Goal: Check status: Check status

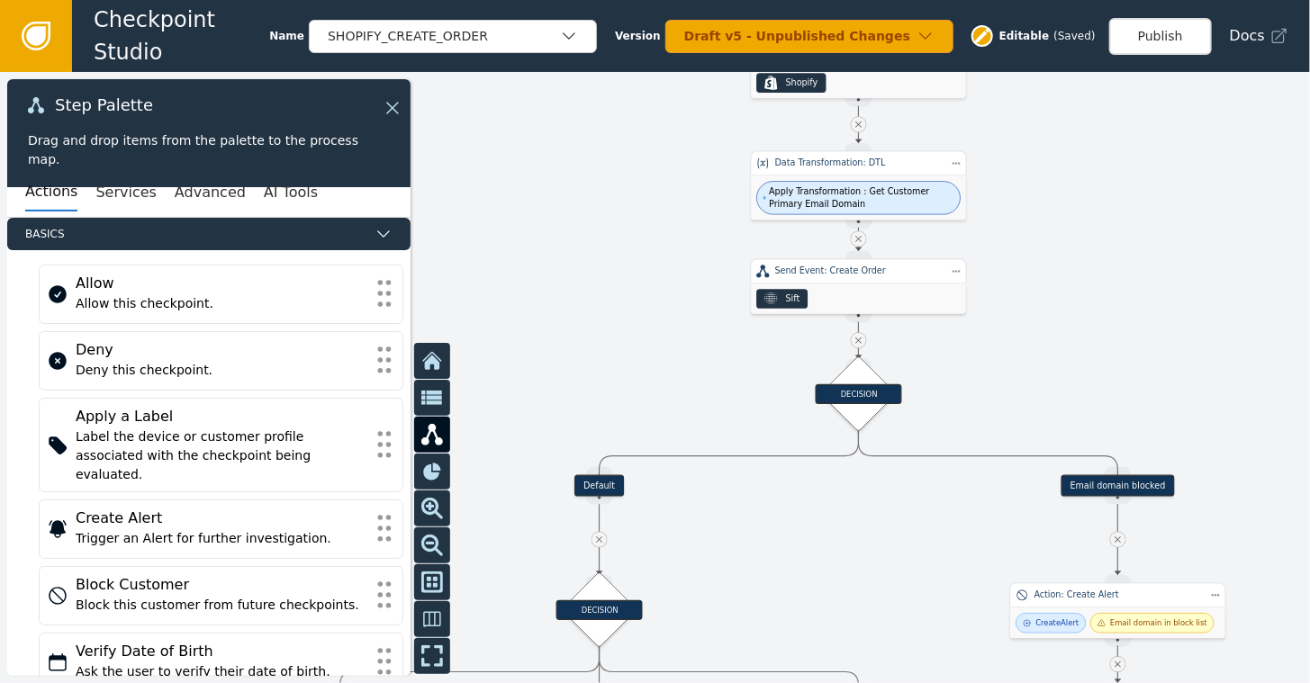
drag, startPoint x: 740, startPoint y: 522, endPoint x: 1109, endPoint y: 149, distance: 524.4
click at [1109, 149] on div at bounding box center [655, 377] width 1310 height 611
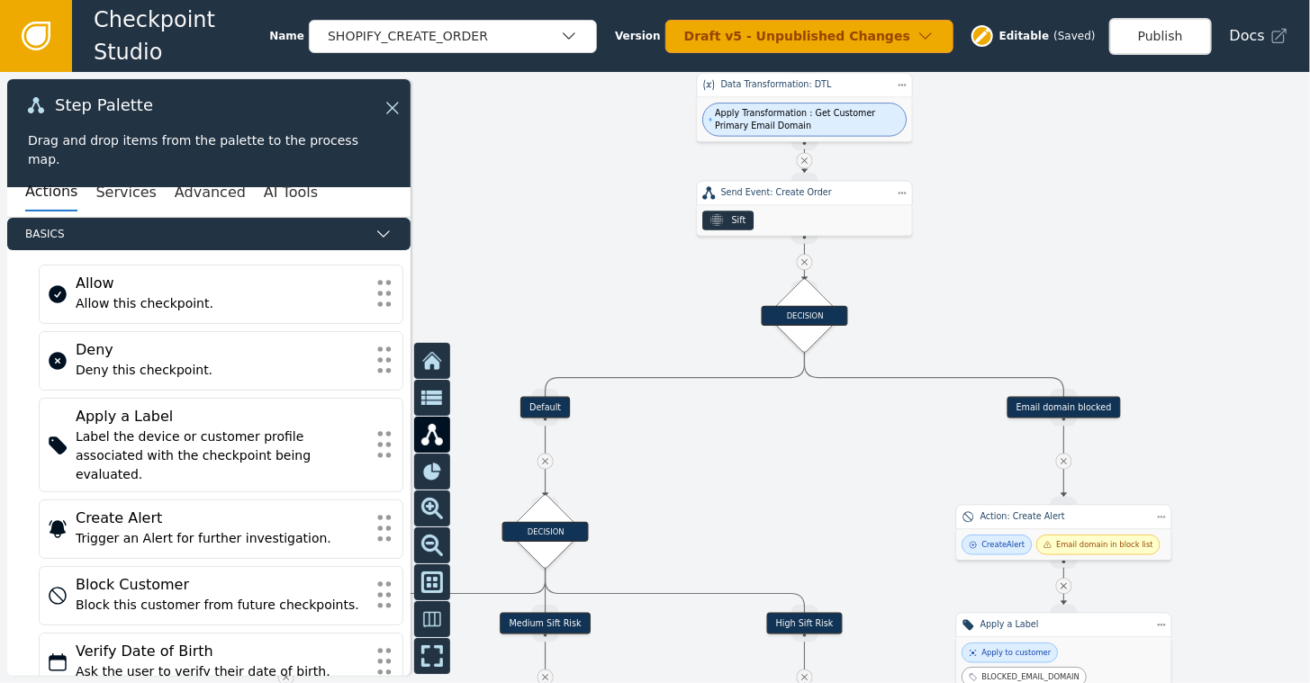
drag, startPoint x: 1051, startPoint y: 339, endPoint x: 997, endPoint y: 261, distance: 95.1
click at [997, 261] on div at bounding box center [655, 377] width 1310 height 611
click at [1184, 36] on button "Publish" at bounding box center [1160, 36] width 103 height 37
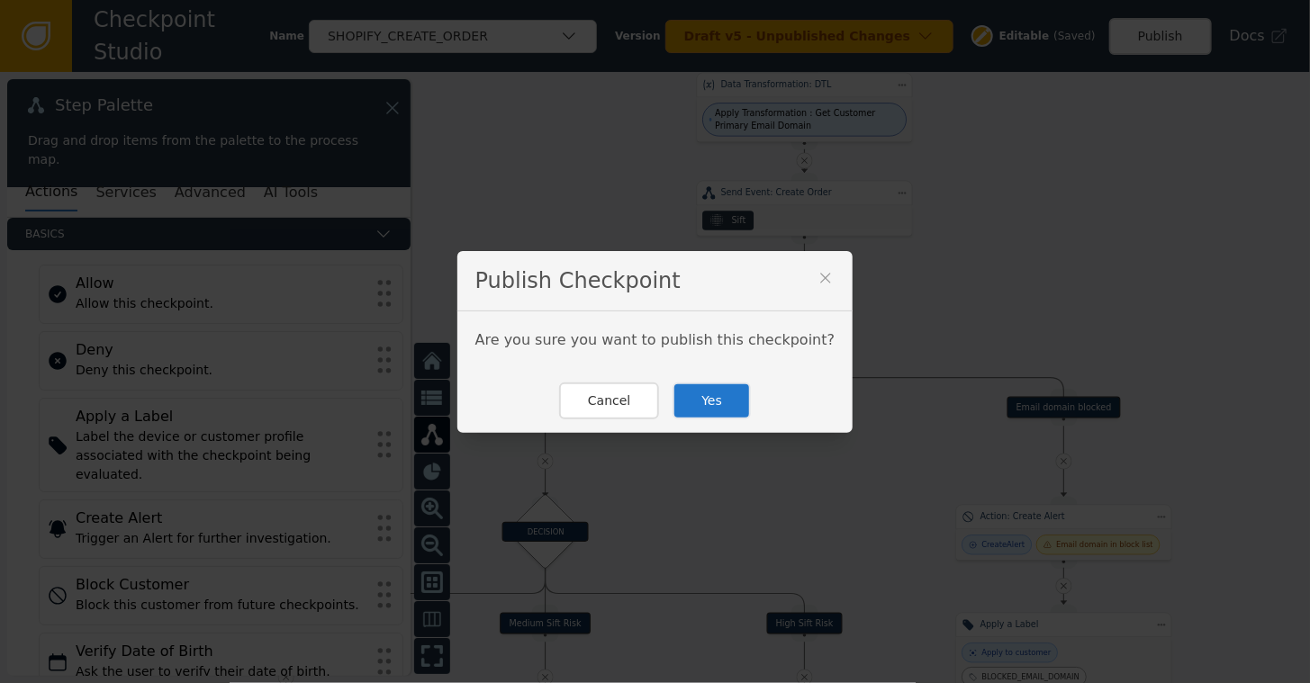
click at [695, 401] on button "Yes" at bounding box center [711, 401] width 78 height 37
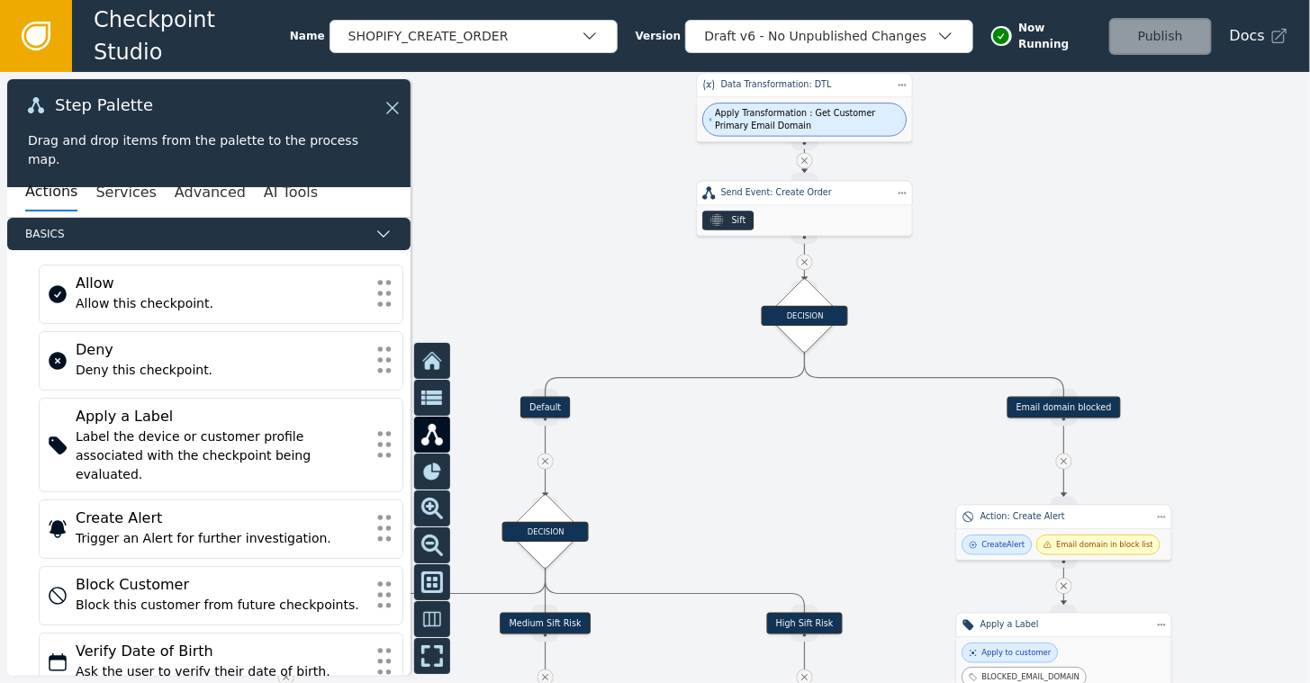
click at [41, 32] on icon at bounding box center [36, 36] width 20 height 20
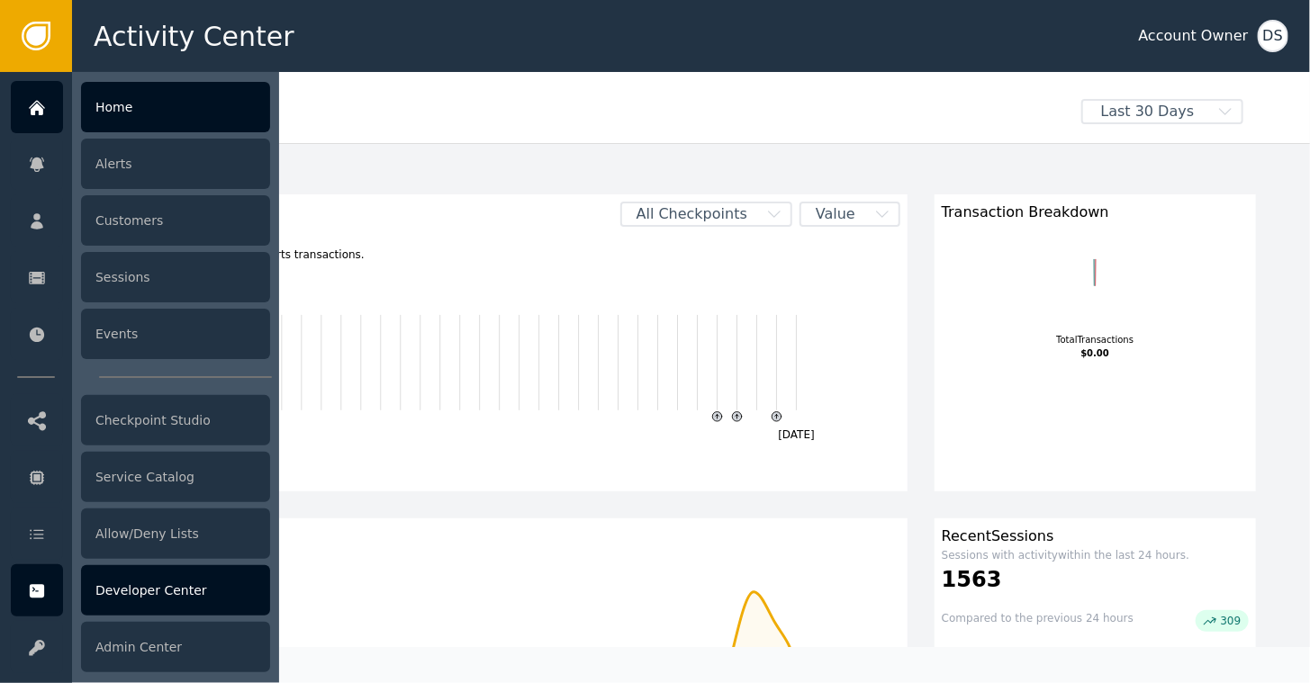
click at [133, 589] on div "Developer Center" at bounding box center [175, 590] width 189 height 50
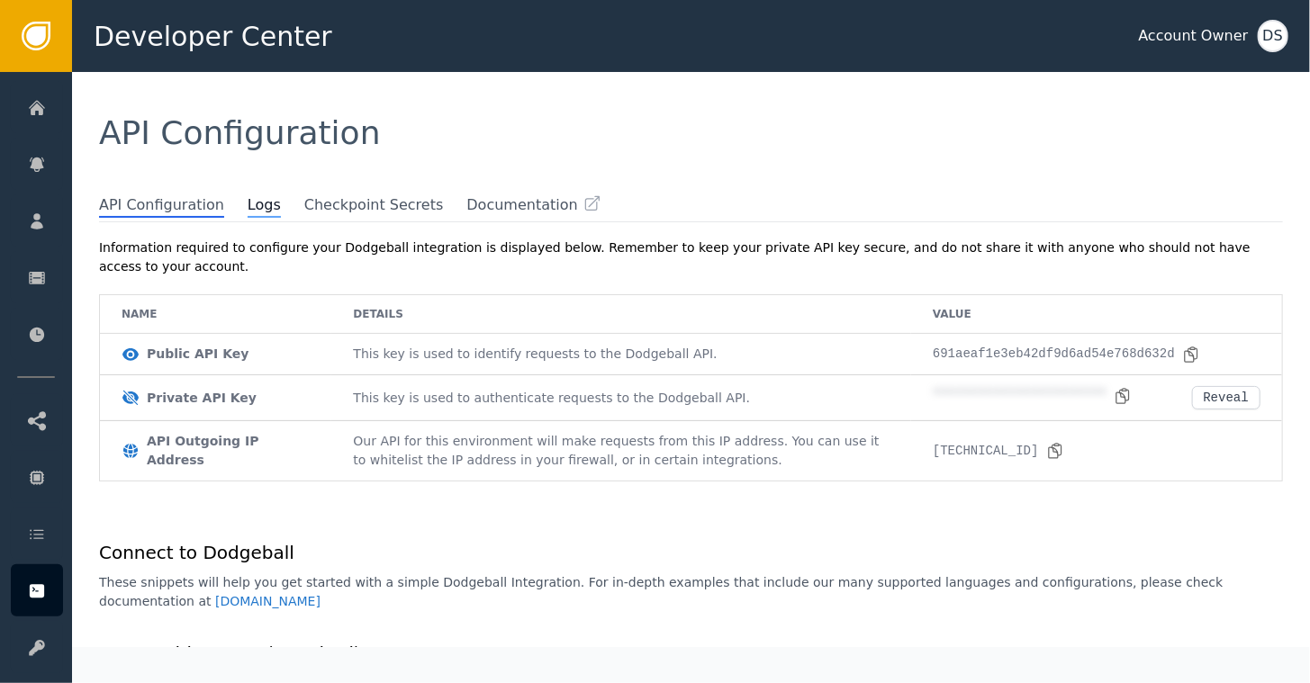
click at [248, 207] on span "Logs" at bounding box center [264, 205] width 33 height 23
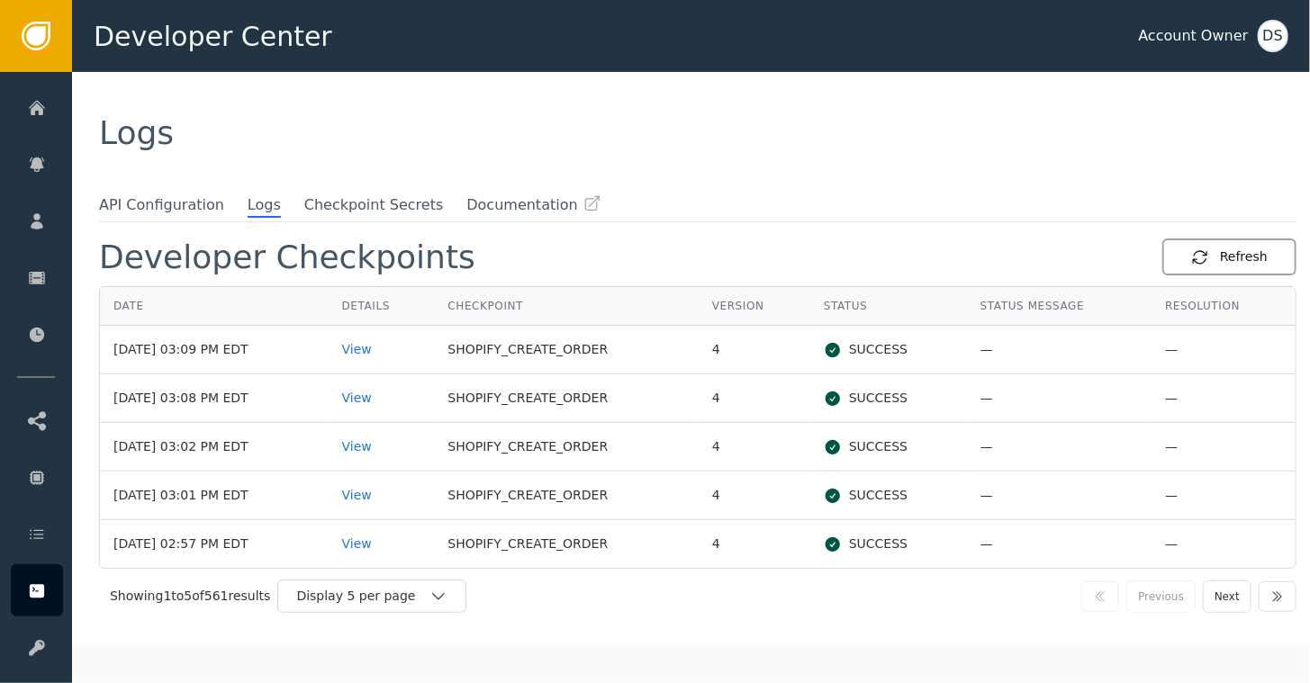
click at [1225, 256] on div "Refresh" at bounding box center [1229, 257] width 77 height 19
click at [1225, 250] on div "Refresh" at bounding box center [1229, 257] width 77 height 19
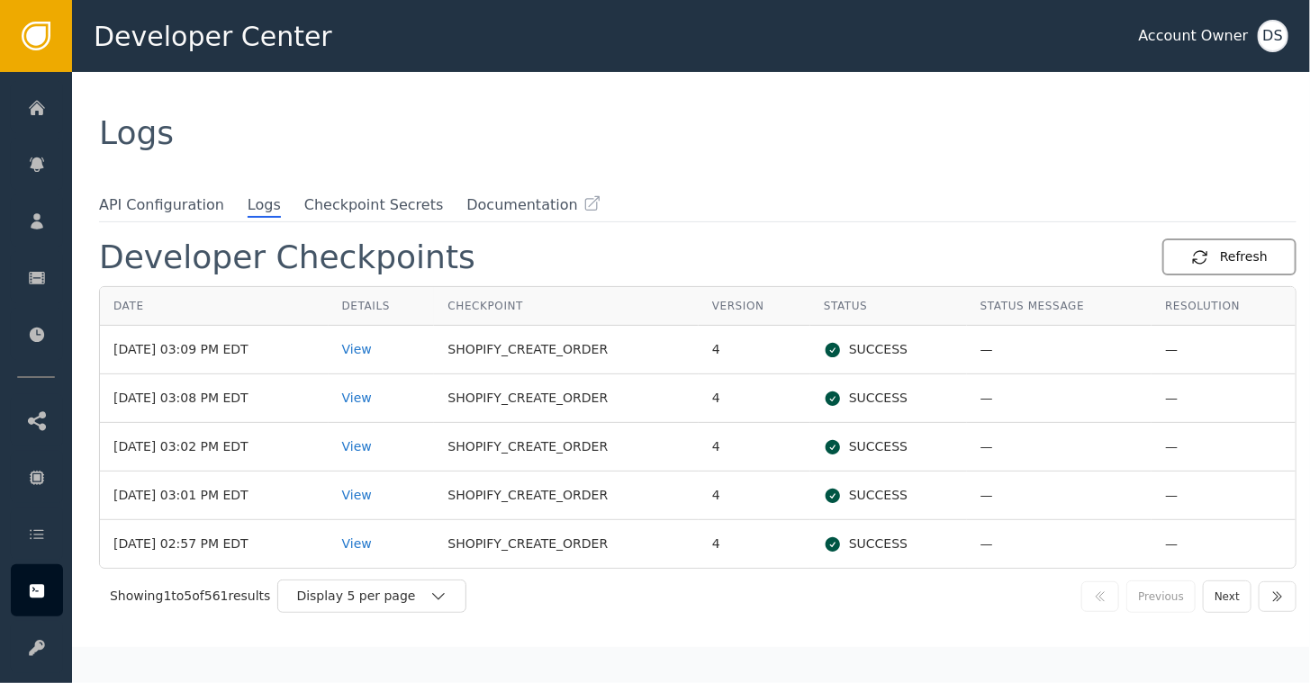
click at [1225, 250] on div "Refresh" at bounding box center [1229, 257] width 77 height 19
click at [1228, 246] on button "Refresh" at bounding box center [1229, 257] width 134 height 37
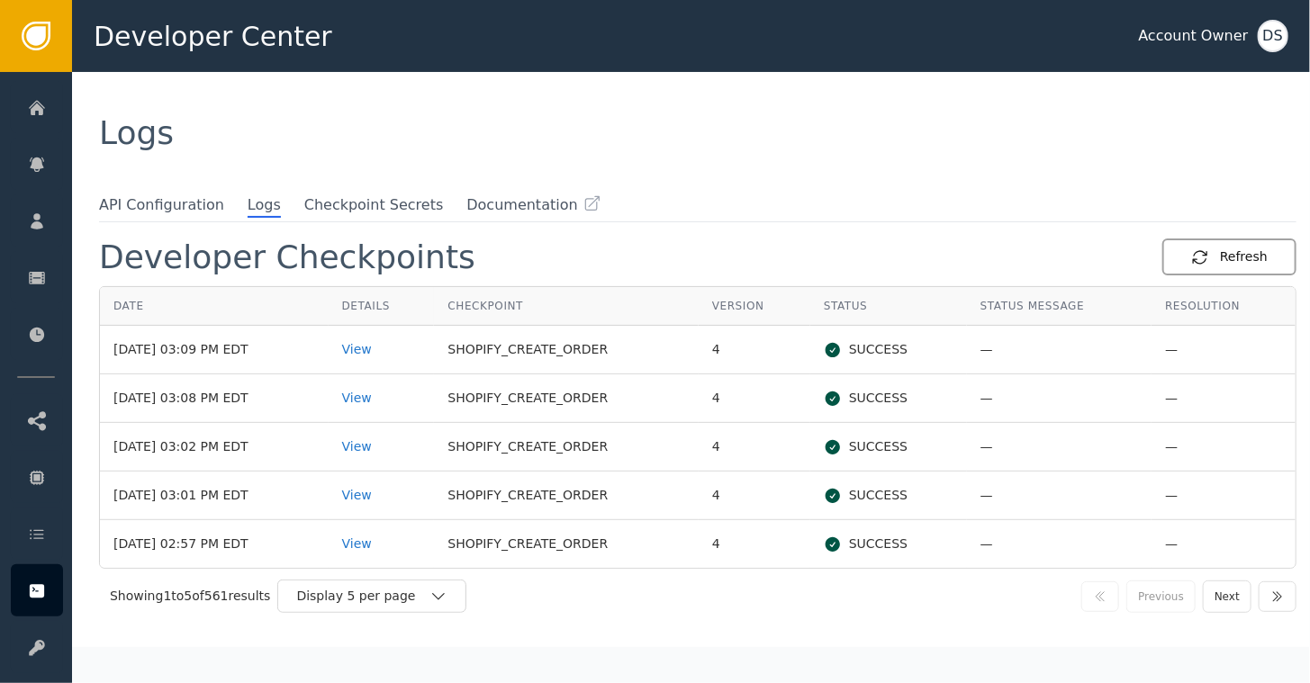
click at [1223, 257] on div "Refresh" at bounding box center [1229, 257] width 77 height 19
click at [1225, 250] on div "Refresh" at bounding box center [1229, 257] width 77 height 19
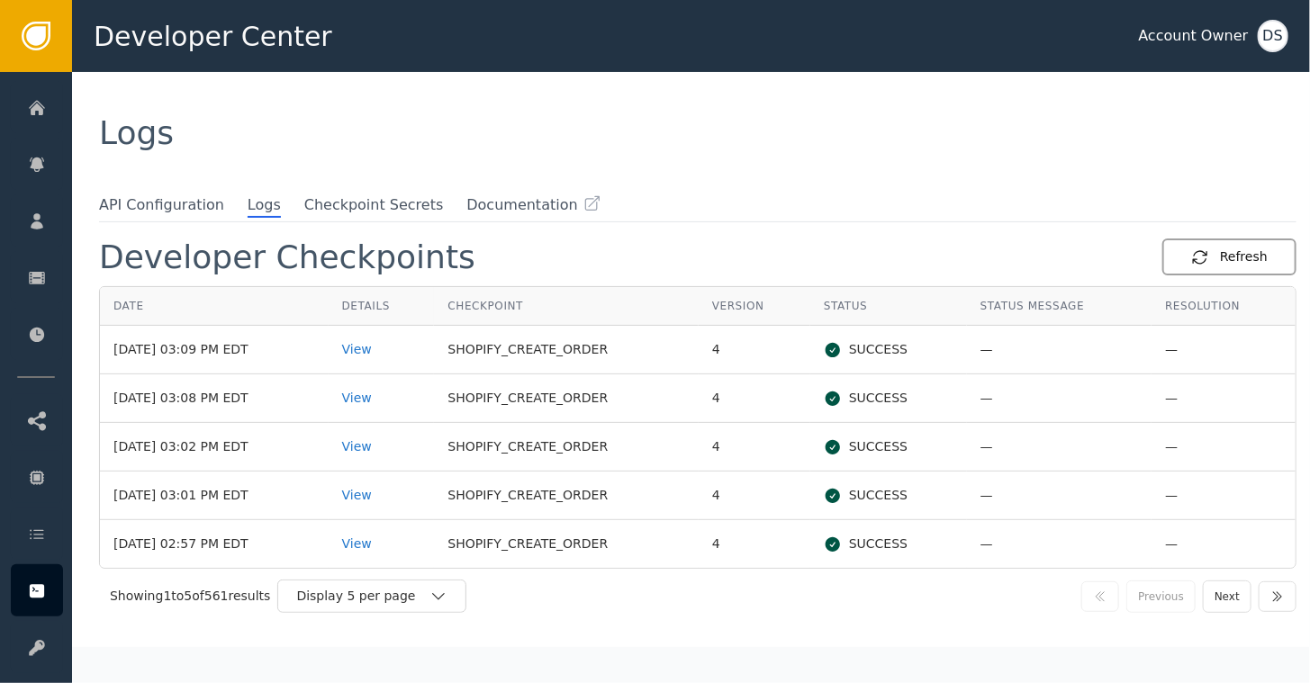
click at [1226, 257] on div "Refresh" at bounding box center [1229, 257] width 77 height 19
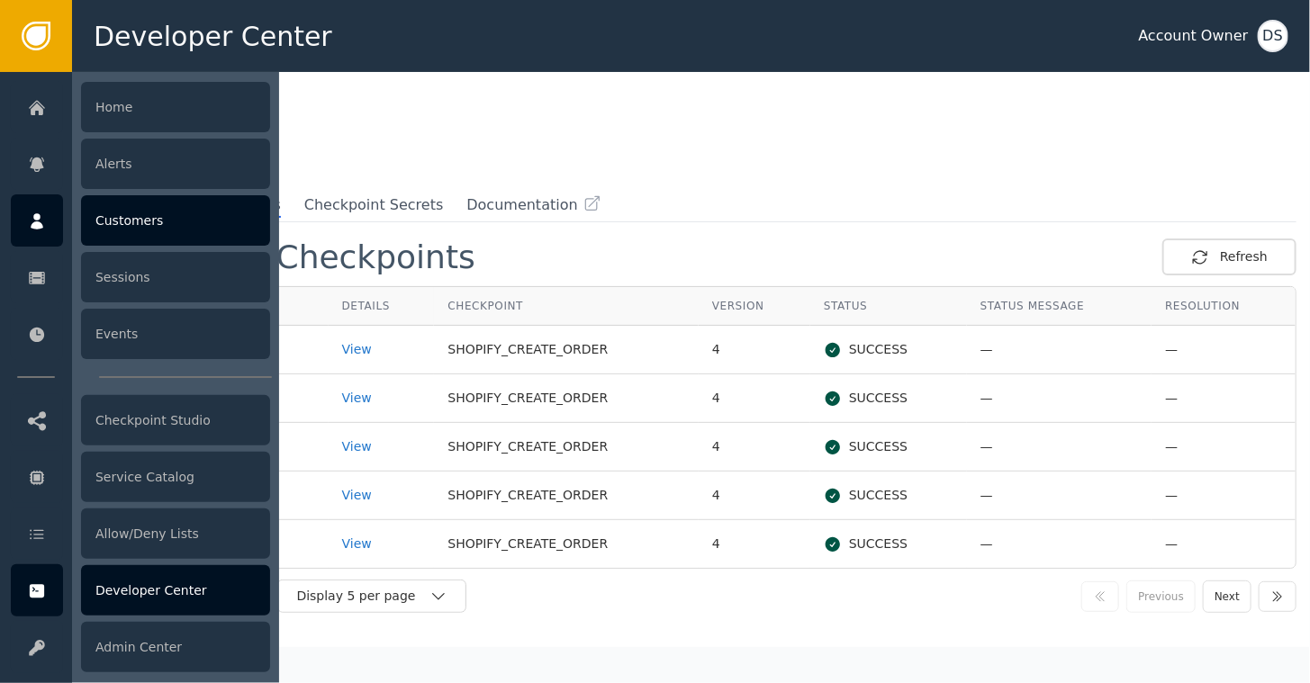
click at [142, 227] on div "Customers" at bounding box center [175, 220] width 189 height 50
